Goal: Task Accomplishment & Management: Use online tool/utility

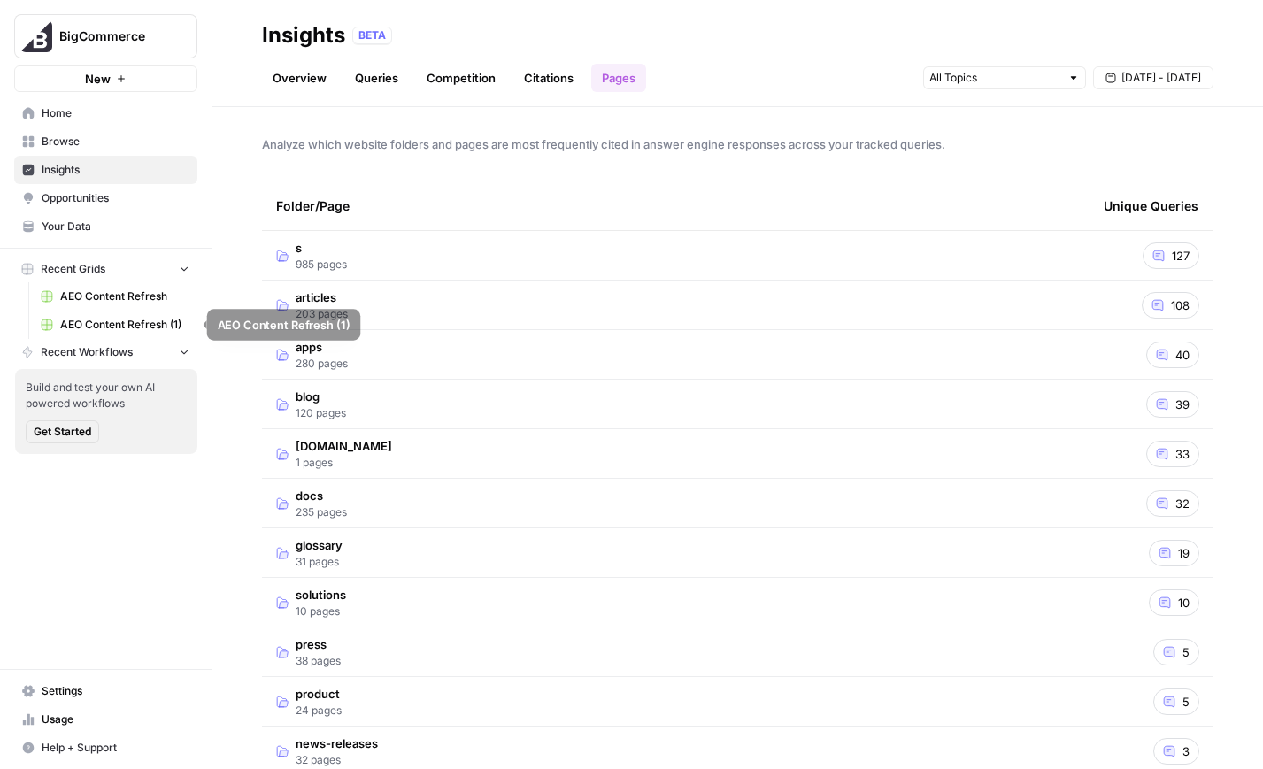
click at [116, 284] on link "AEO Content Refresh" at bounding box center [115, 296] width 165 height 28
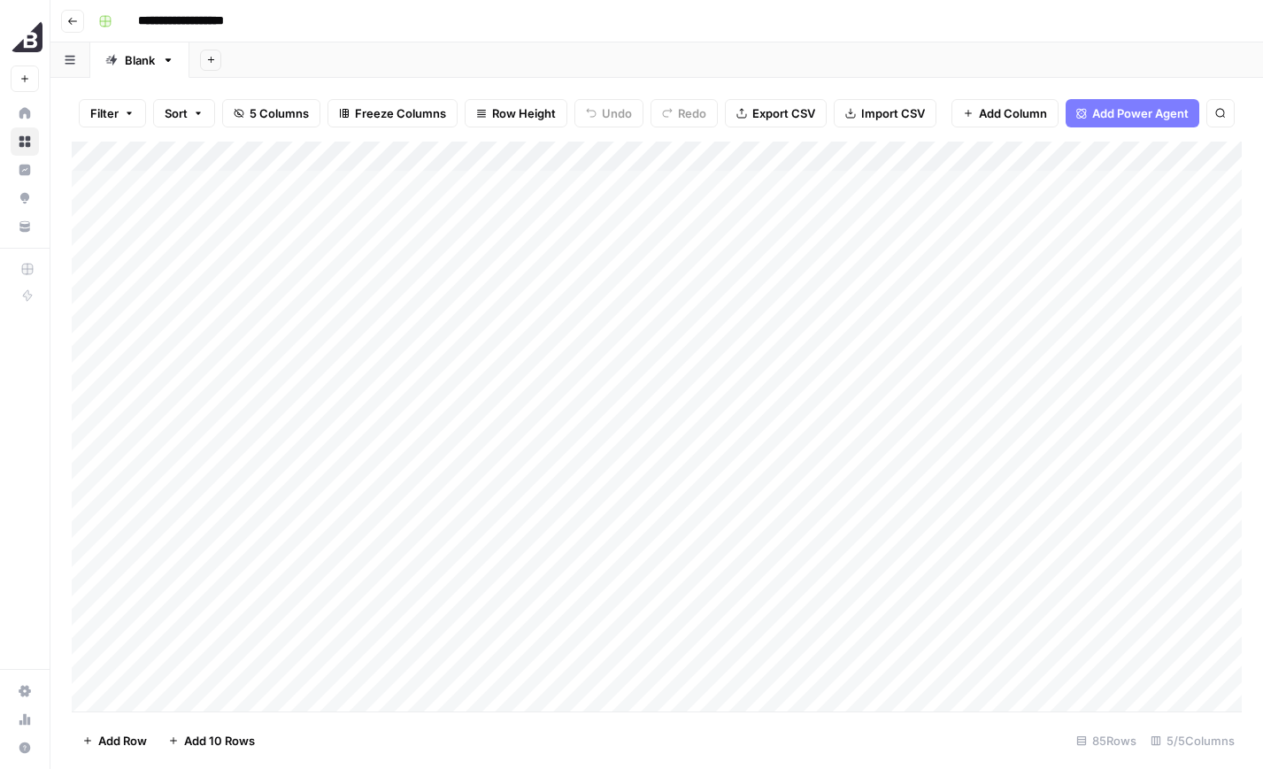
click at [1096, 212] on div "Add Column" at bounding box center [657, 427] width 1170 height 570
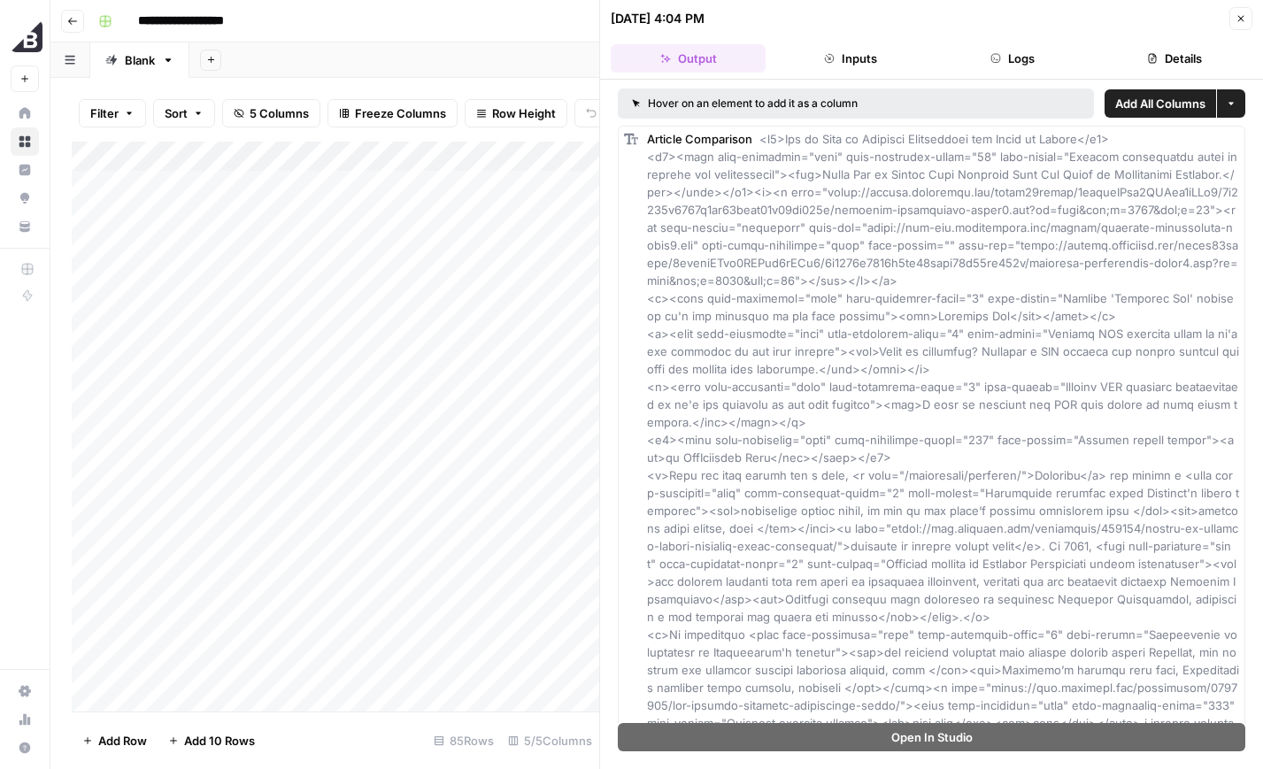
click at [1240, 20] on icon "button" at bounding box center [1241, 18] width 11 height 11
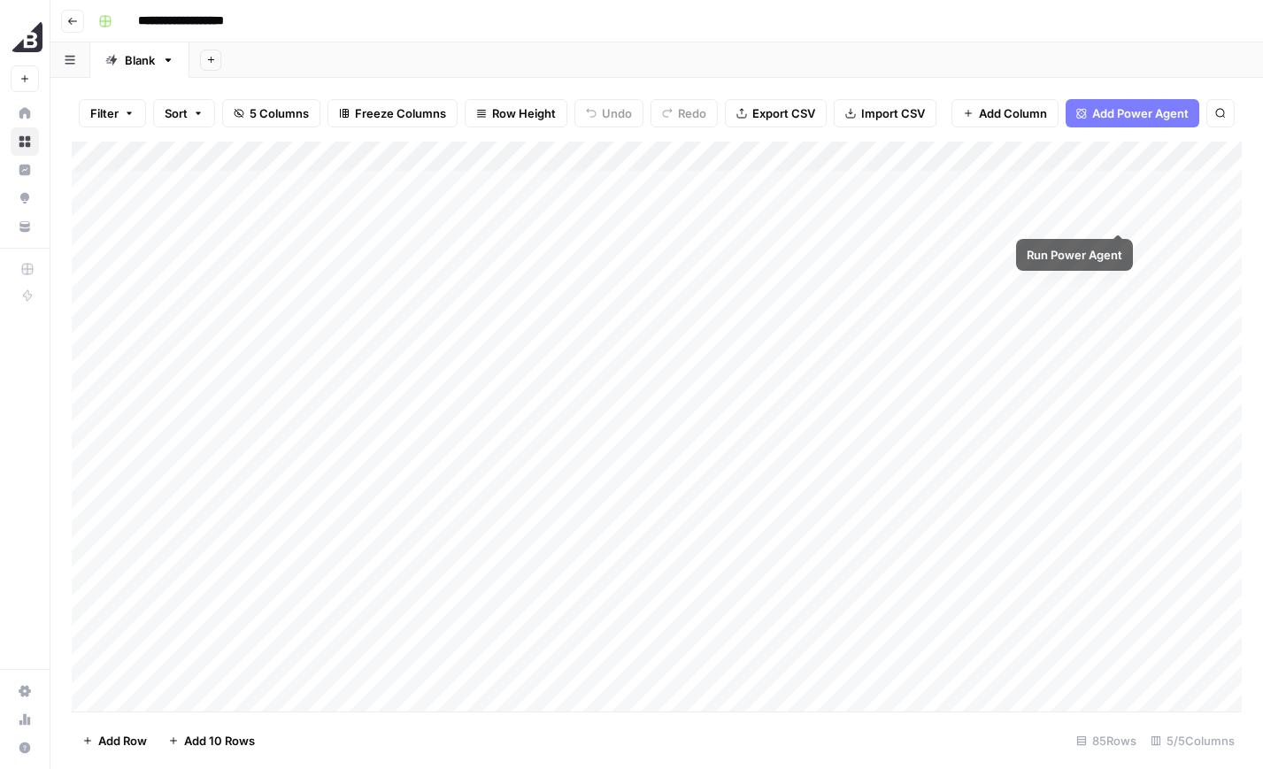
click at [1194, 211] on div "Add Column" at bounding box center [657, 427] width 1170 height 570
click at [1171, 245] on div "Add Column" at bounding box center [657, 427] width 1170 height 570
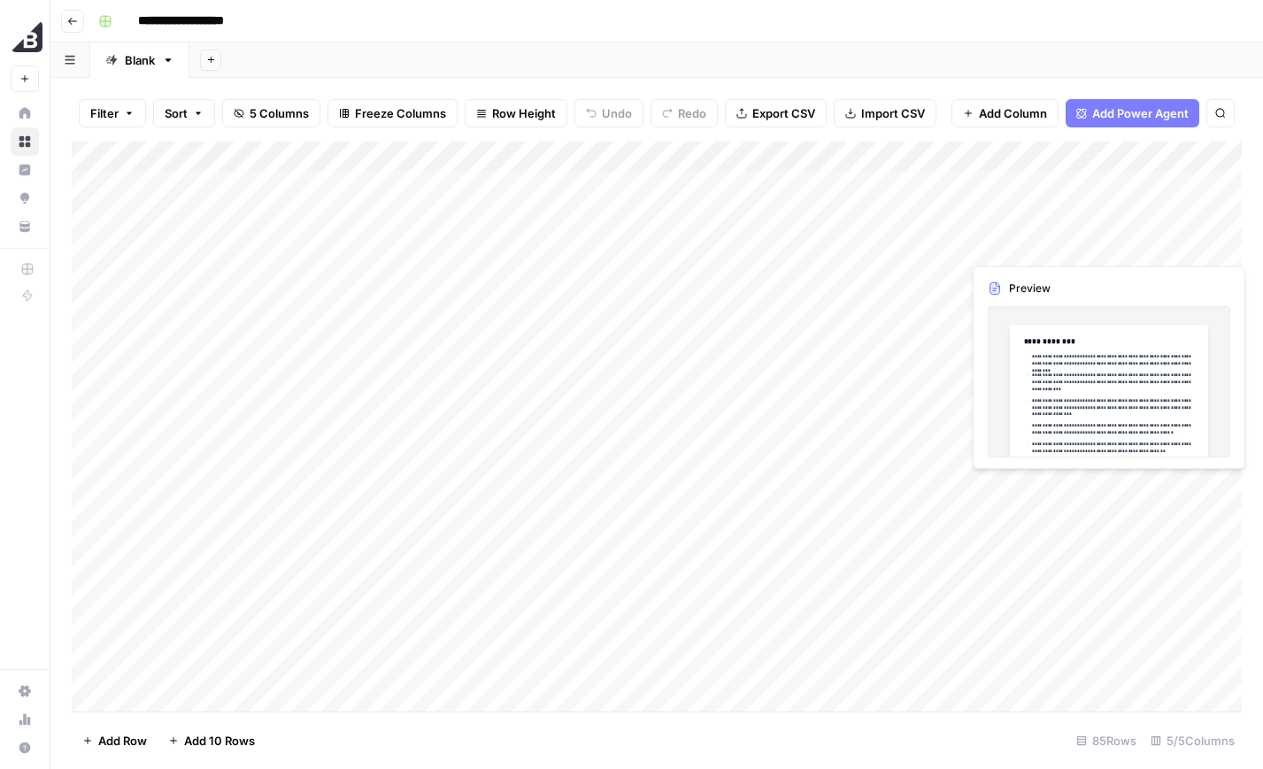
scroll to position [0, 53]
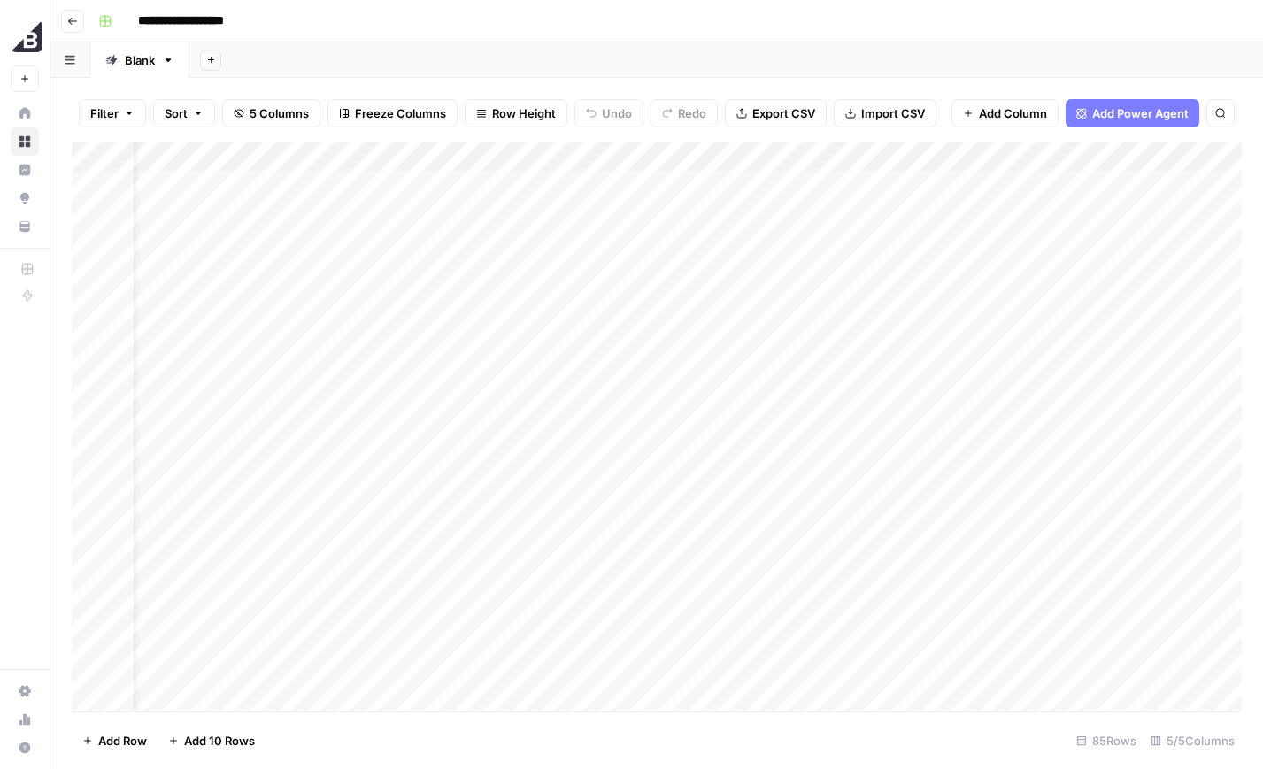
click at [1170, 184] on div "Add Column" at bounding box center [657, 427] width 1170 height 570
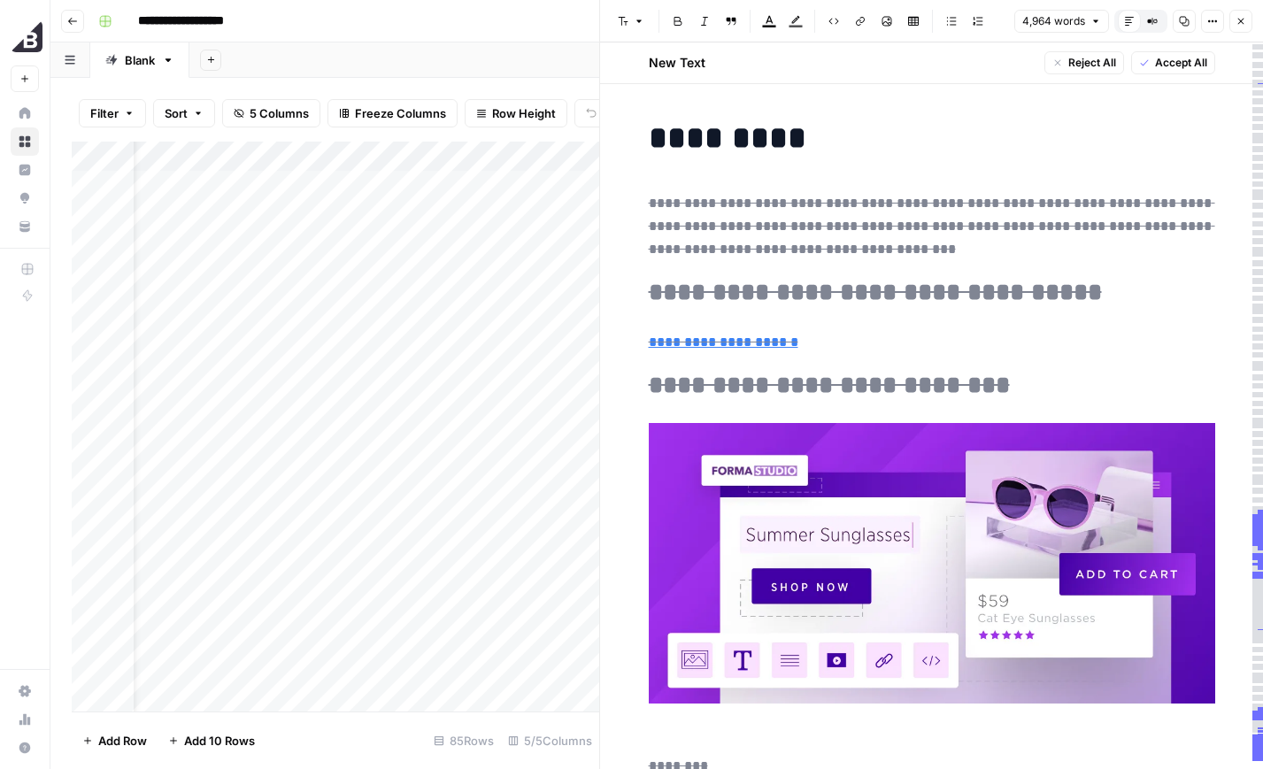
click at [1191, 63] on span "Accept All" at bounding box center [1181, 63] width 52 height 16
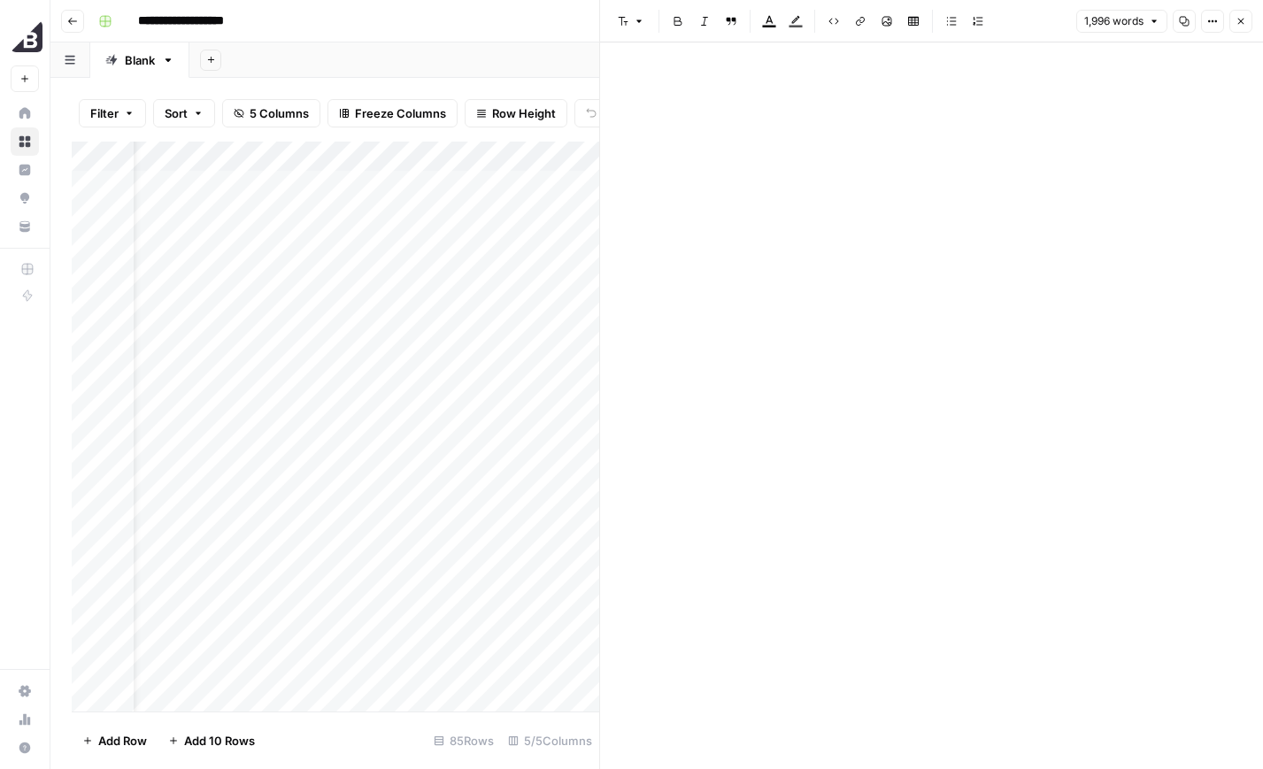
scroll to position [10487, 0]
click at [545, 204] on div "Add Column" at bounding box center [336, 427] width 528 height 570
click at [1240, 16] on icon "button" at bounding box center [1241, 21] width 11 height 11
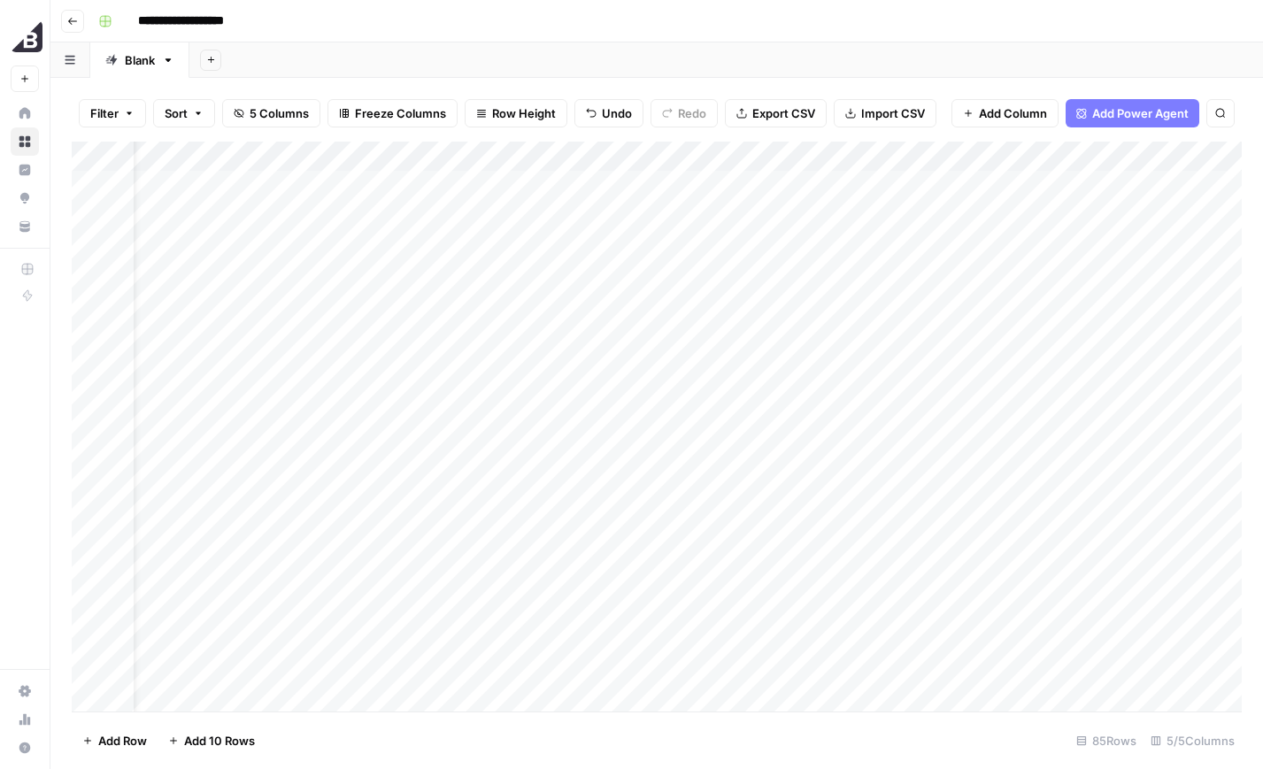
click at [1198, 209] on div "Add Column" at bounding box center [657, 427] width 1170 height 570
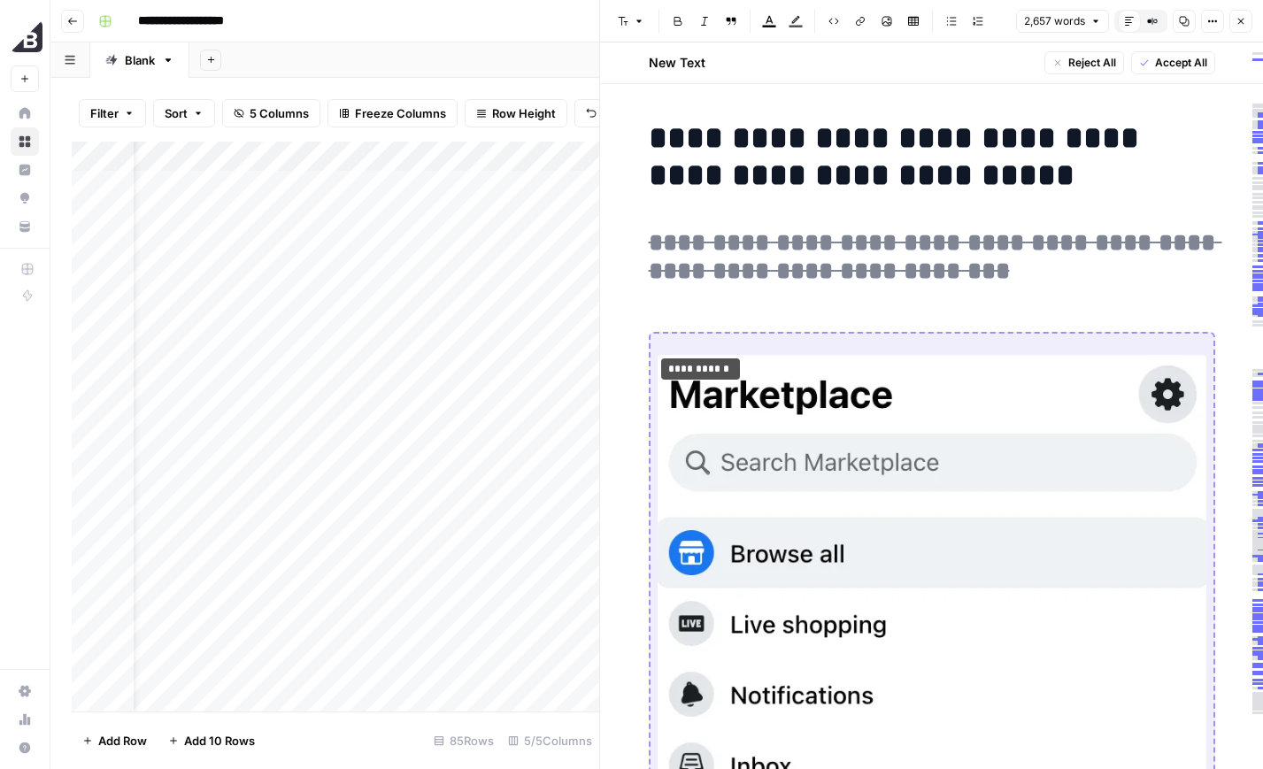
click at [1149, 65] on button "Accept All" at bounding box center [1173, 62] width 84 height 23
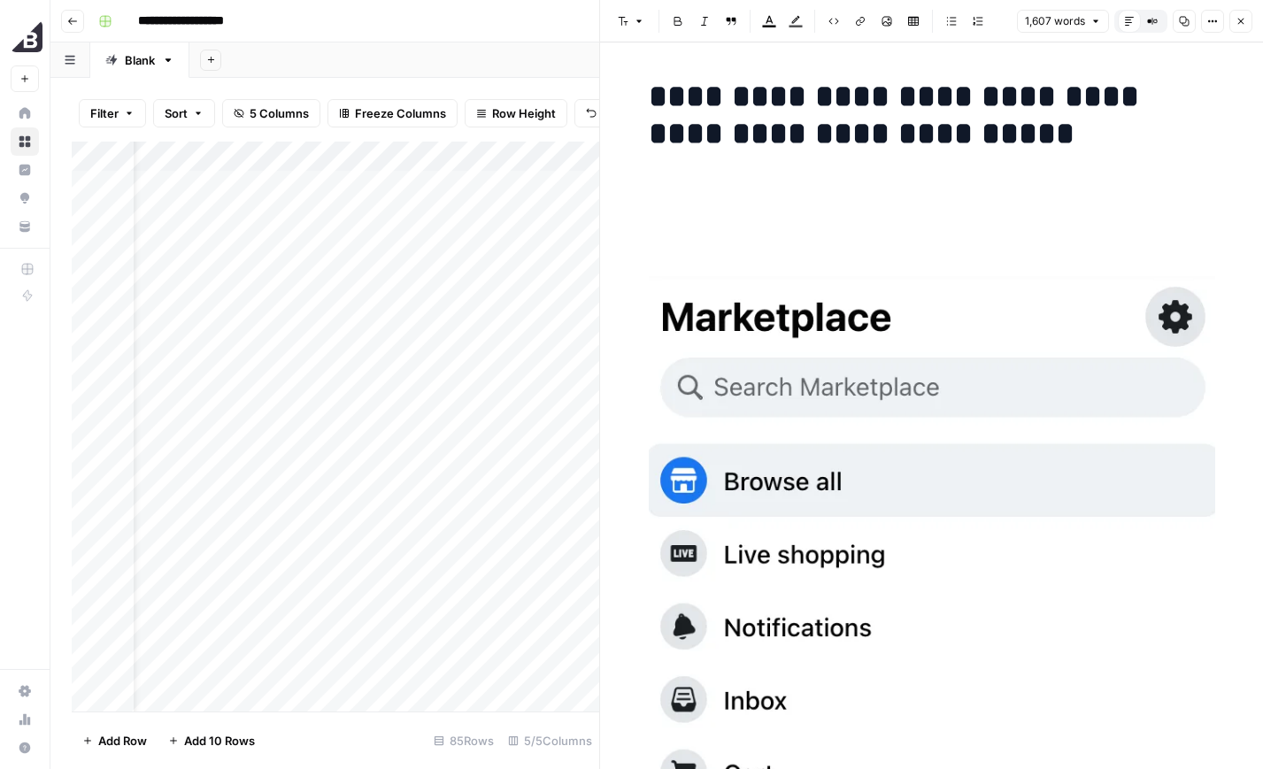
scroll to position [9242, 0]
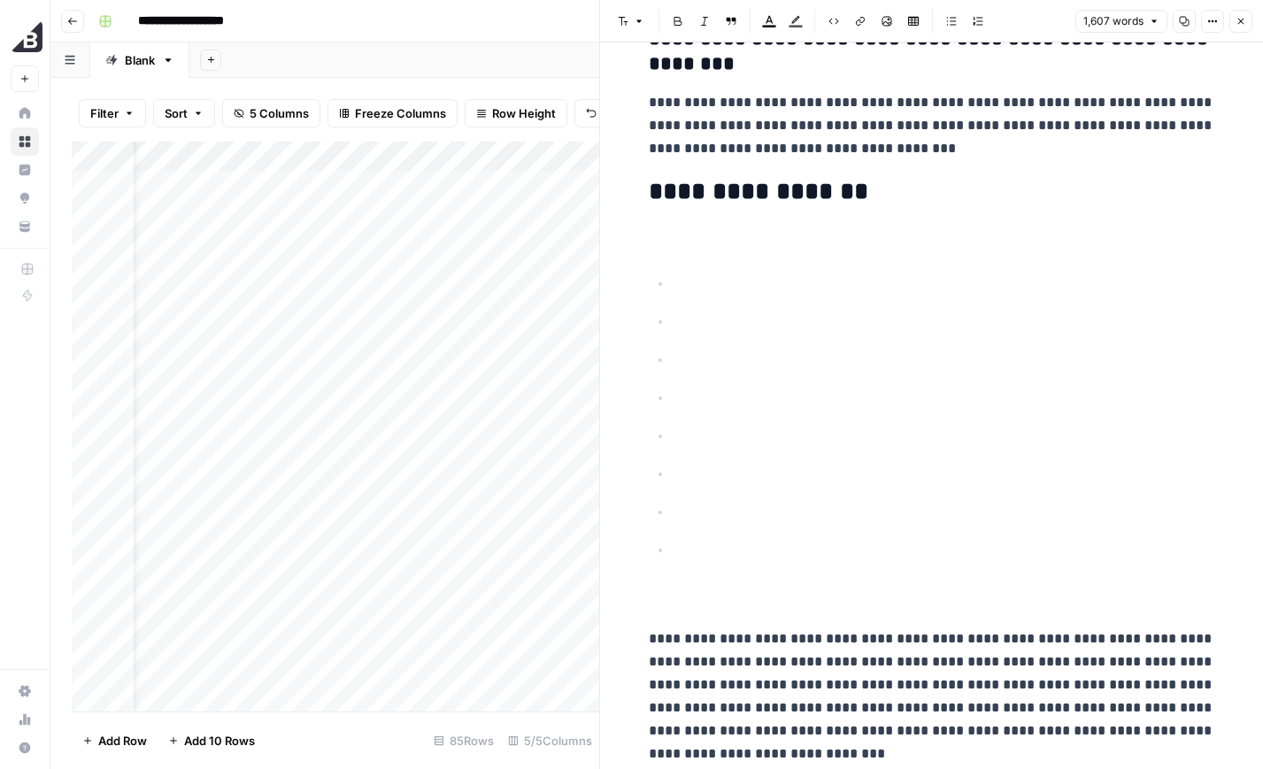
click at [1030, 504] on p at bounding box center [946, 512] width 538 height 23
click at [1000, 484] on p at bounding box center [946, 474] width 538 height 23
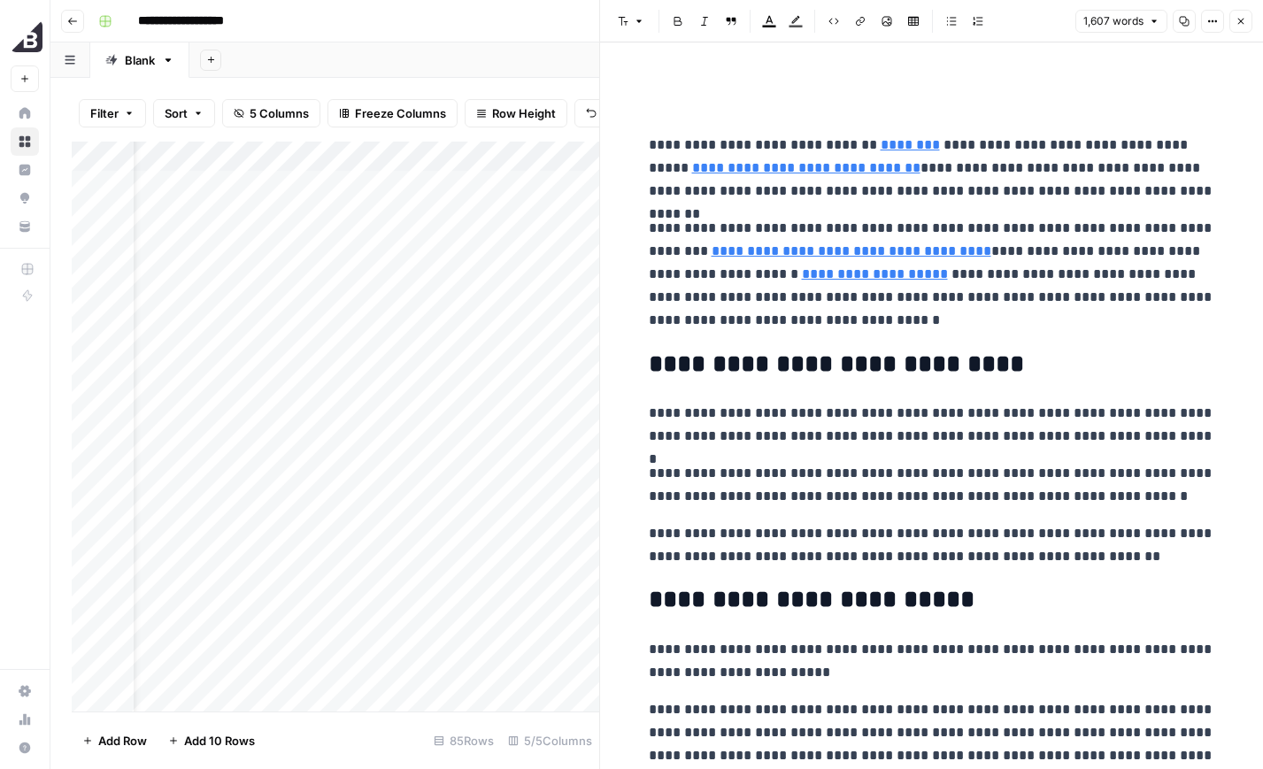
scroll to position [706, 0]
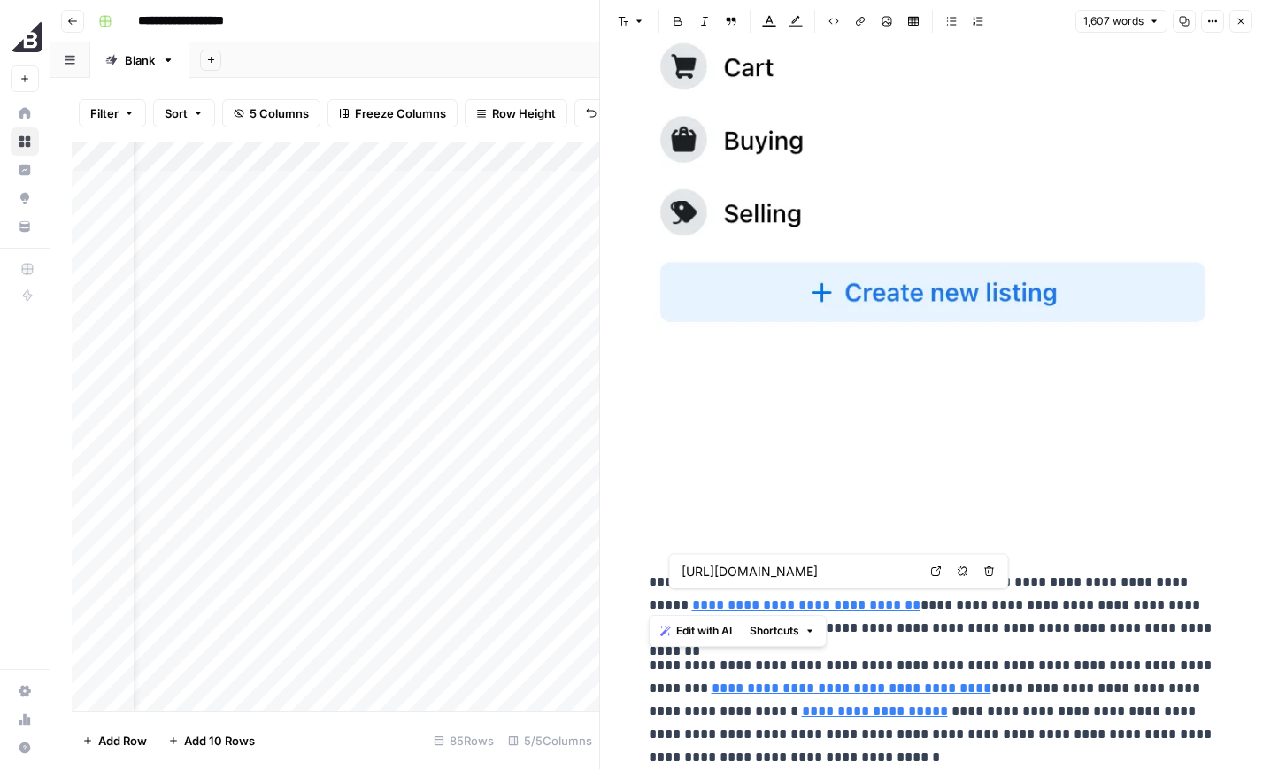
type input "/blog/sell-more-guide-facebook"
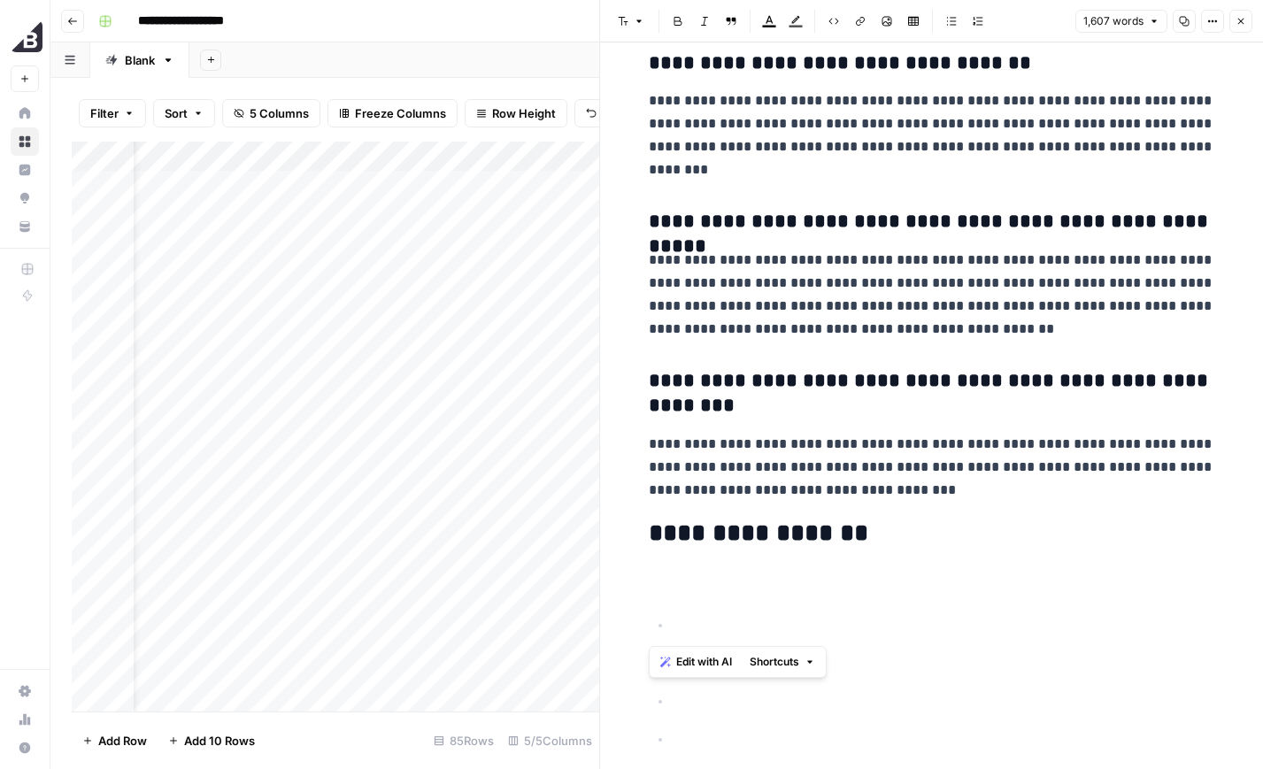
scroll to position [8901, 0]
drag, startPoint x: 649, startPoint y: 585, endPoint x: 1038, endPoint y: 493, distance: 400.3
copy div "**********"
